Goal: Information Seeking & Learning: Learn about a topic

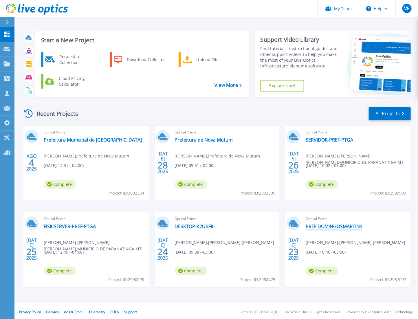
click at [345, 228] on link "PREF.DOMINGOSMARTINS" at bounding box center [334, 227] width 57 height 6
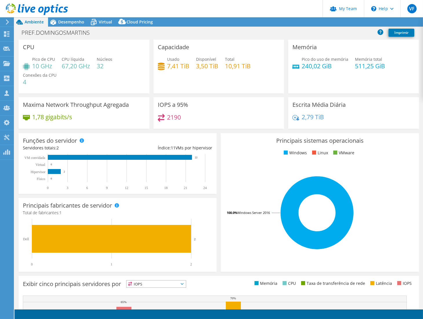
select select "SouthAmerica"
select select "BRL"
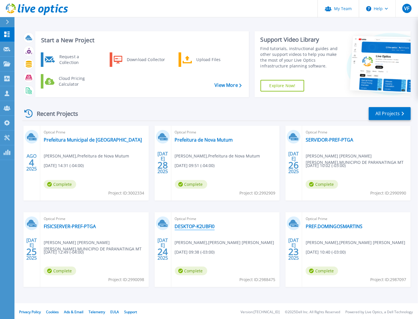
click at [196, 224] on link "DESKTOP-K2UBFI0" at bounding box center [195, 227] width 40 height 6
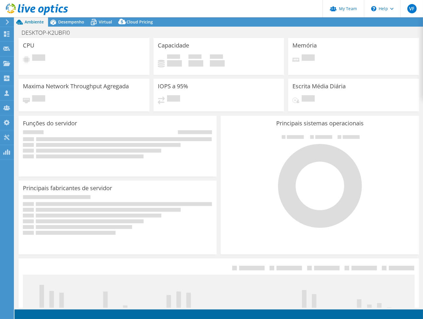
select select "USD"
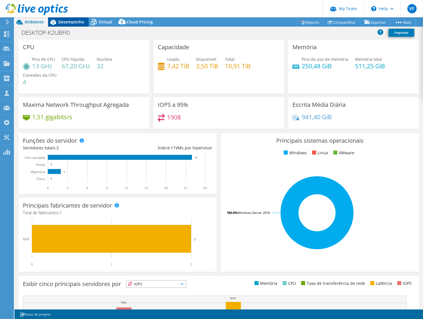
click at [72, 24] on span "Desempenho" at bounding box center [71, 22] width 26 height 6
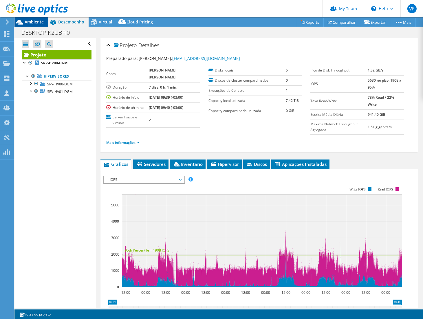
click at [36, 20] on span "Ambiente" at bounding box center [34, 22] width 19 height 6
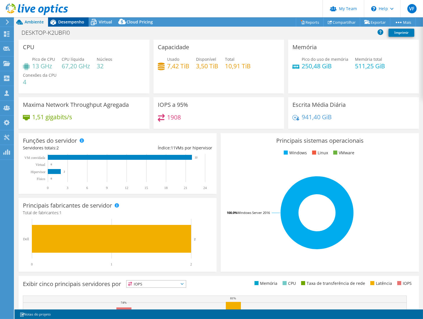
click at [79, 26] on div "Desempenho" at bounding box center [68, 21] width 41 height 9
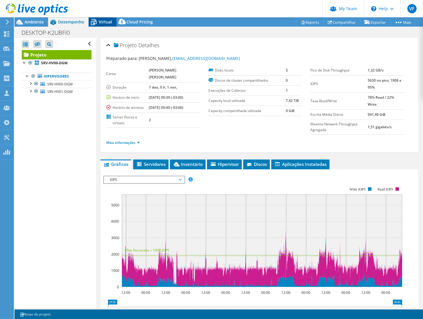
drag, startPoint x: 97, startPoint y: 23, endPoint x: 102, endPoint y: 24, distance: 4.4
click at [98, 23] on icon at bounding box center [94, 22] width 10 height 10
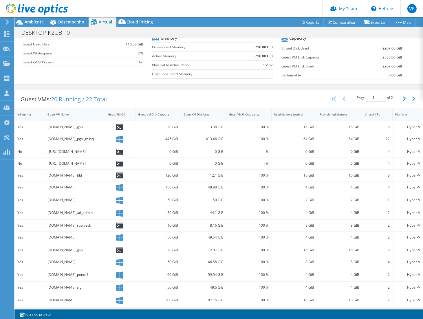
scroll to position [64, 0]
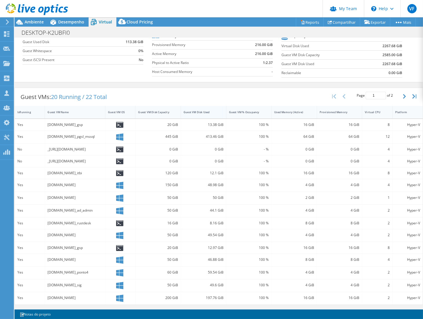
click at [204, 111] on div "Guest VM Disk Used" at bounding box center [200, 112] width 33 height 4
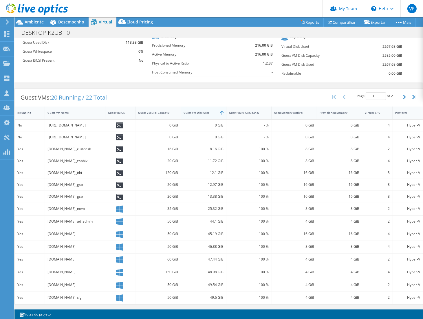
click at [198, 109] on div "Guest VM Disk Used" at bounding box center [200, 112] width 38 height 9
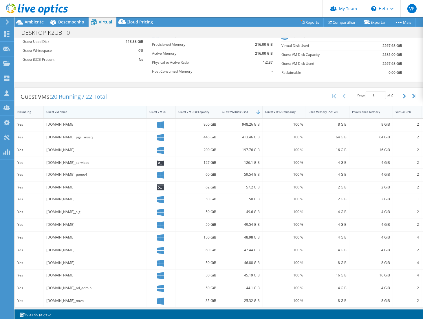
drag, startPoint x: 103, startPoint y: 109, endPoint x: 147, endPoint y: 111, distance: 43.5
click at [147, 111] on div "IsRunning Guest VM Name Guest VM OS Guest VM Disk Capacity Guest VM Disk Used G…" at bounding box center [233, 112] width 436 height 12
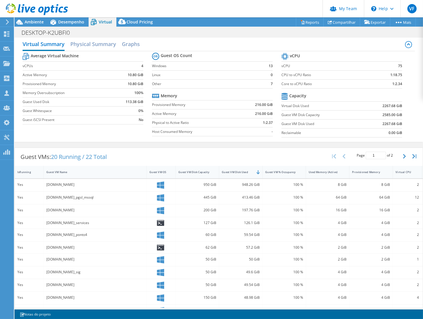
scroll to position [0, 0]
